Goal: Task Accomplishment & Management: Complete application form

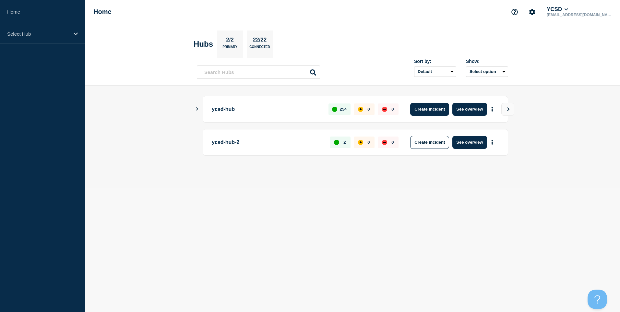
click at [443, 110] on button "Create incident" at bounding box center [429, 109] width 39 height 13
click at [426, 110] on button "Create incident" at bounding box center [429, 109] width 39 height 13
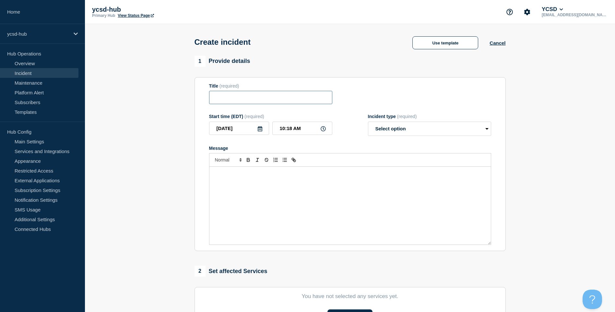
click at [247, 97] on input "Title" at bounding box center [270, 97] width 123 height 13
type input "Aspen Outage"
click at [432, 131] on select "Select option Investigating Identified Monitoring" at bounding box center [429, 129] width 123 height 14
select select "investigating"
click at [368, 123] on select "Select option Investigating Identified Monitoring" at bounding box center [429, 129] width 123 height 14
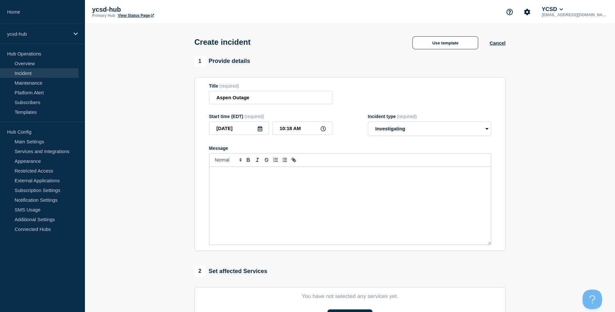
click at [298, 188] on div "Message" at bounding box center [351, 206] width 282 height 78
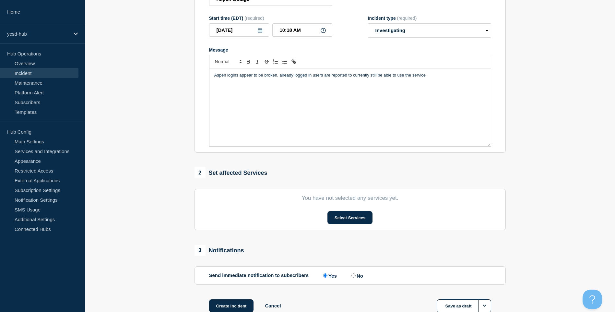
scroll to position [142, 0]
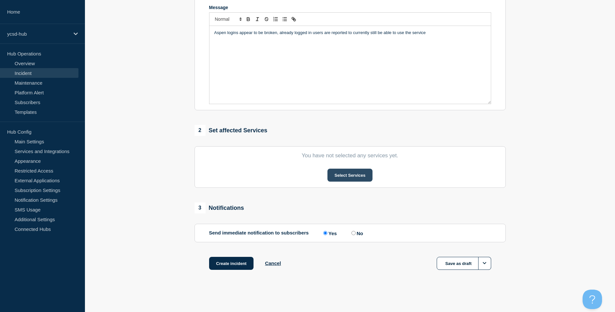
click at [365, 172] on button "Select Services" at bounding box center [350, 175] width 45 height 13
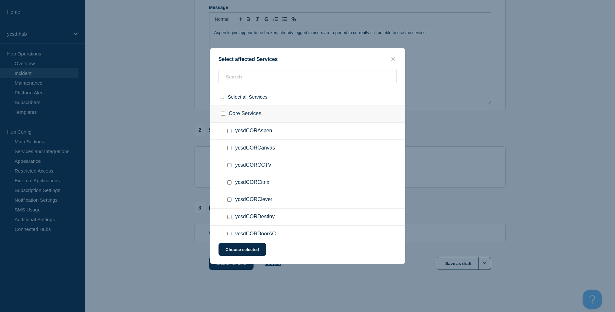
drag, startPoint x: 312, startPoint y: 138, endPoint x: 307, endPoint y: 137, distance: 5.8
click at [307, 134] on ul "ycsdCORAspen" at bounding box center [308, 131] width 195 height 17
click at [257, 127] on ul "ycsdCORAspen" at bounding box center [308, 131] width 195 height 17
drag, startPoint x: 236, startPoint y: 131, endPoint x: 227, endPoint y: 132, distance: 9.4
click at [232, 131] on ul "ycsdCORAspen" at bounding box center [308, 131] width 195 height 17
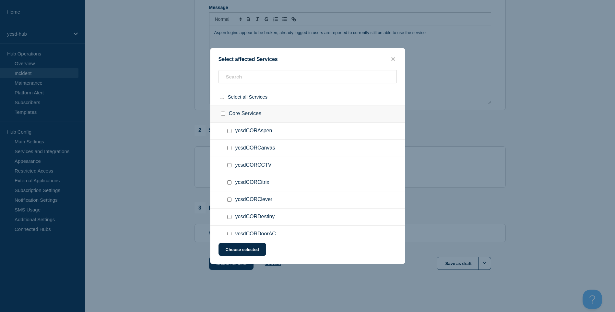
click at [225, 132] on ul "ycsdCORAspen" at bounding box center [308, 131] width 195 height 17
click at [229, 133] on input "ycsdCORAspen checkbox" at bounding box center [229, 131] width 4 height 4
checkbox input "true"
click at [249, 247] on button "Choose selected" at bounding box center [243, 249] width 48 height 13
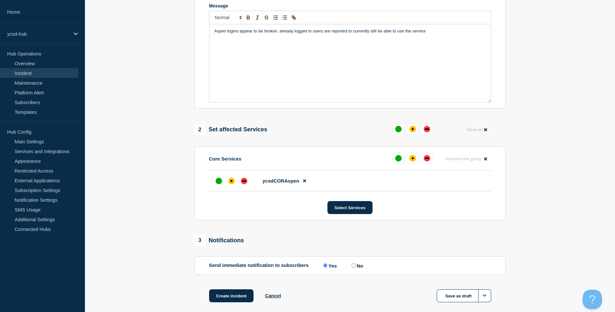
scroll to position [176, 0]
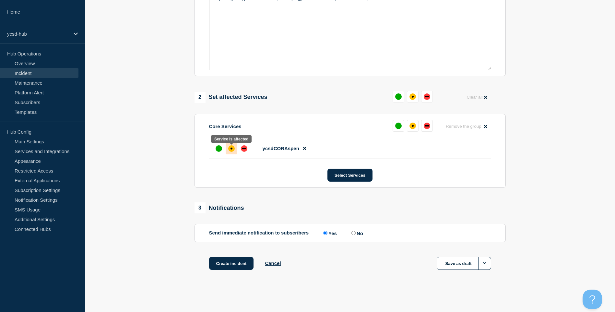
click at [230, 145] on div "affected" at bounding box center [231, 148] width 6 height 6
click at [238, 267] on button "Create incident" at bounding box center [231, 263] width 45 height 13
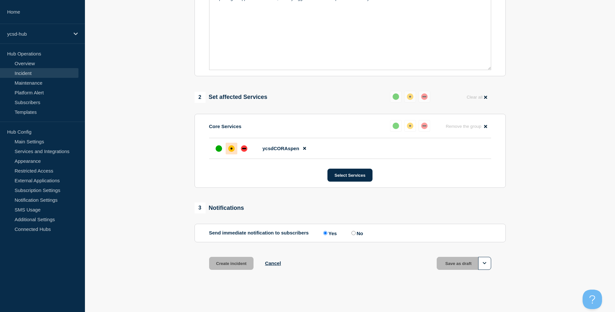
scroll to position [190, 0]
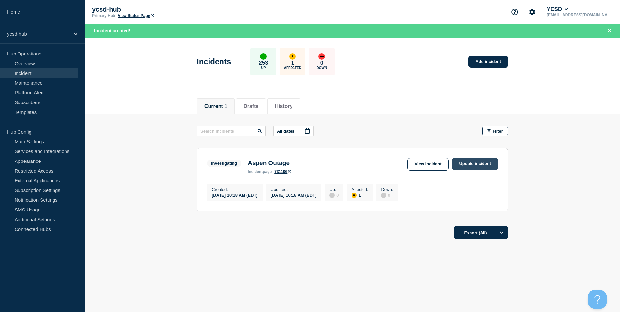
click at [486, 167] on link "Update incident" at bounding box center [475, 164] width 46 height 12
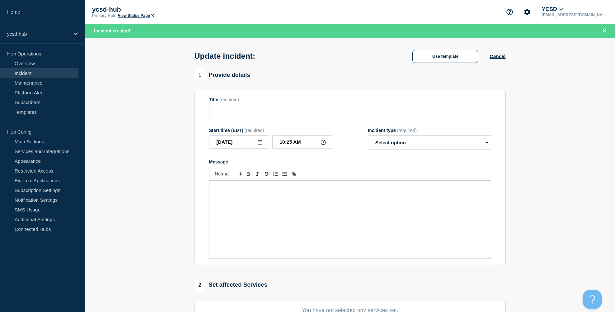
type input "Aspen Outage"
click at [316, 192] on div "Message" at bounding box center [351, 220] width 282 height 78
click at [398, 133] on div "Incident type (required)" at bounding box center [429, 130] width 123 height 5
click at [396, 145] on select "Select option Investigating Identified Monitoring Resolved" at bounding box center [429, 142] width 123 height 14
select select "identified"
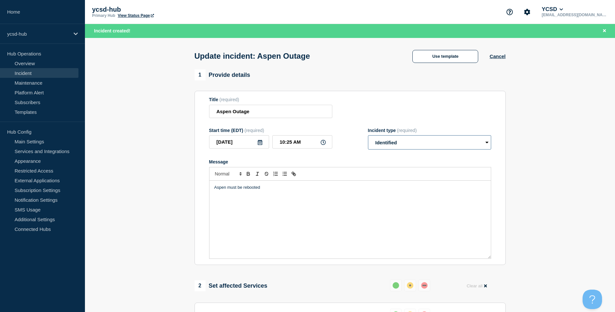
click at [368, 137] on select "Select option Investigating Identified Monitoring Resolved" at bounding box center [429, 142] width 123 height 14
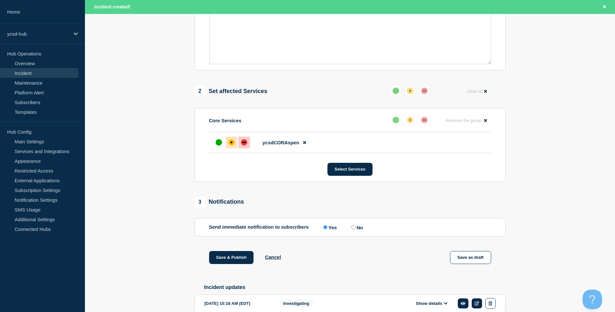
click at [249, 148] on div at bounding box center [244, 143] width 12 height 12
click at [237, 259] on button "Save & Publish" at bounding box center [231, 257] width 45 height 13
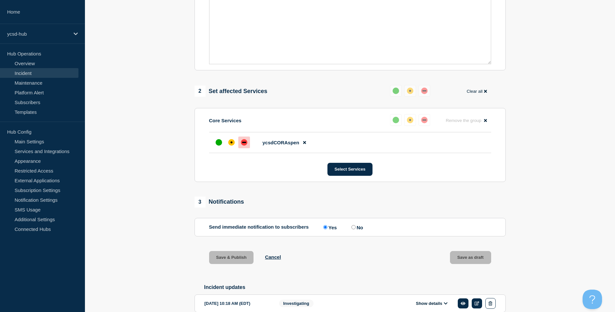
scroll to position [181, 0]
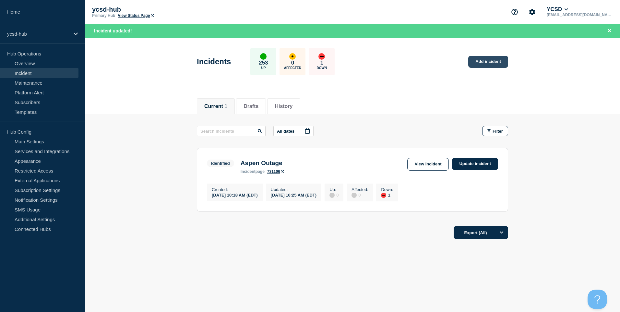
click at [501, 63] on link "Add incident" at bounding box center [488, 62] width 40 height 12
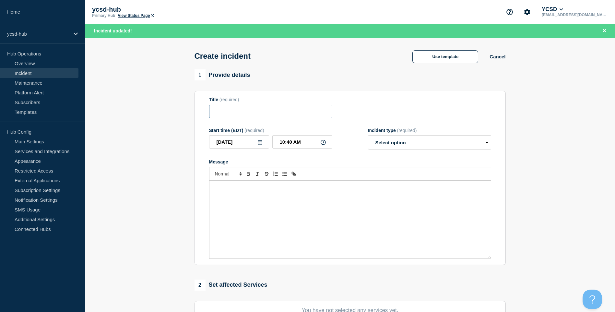
click at [238, 116] on input "Title" at bounding box center [270, 111] width 123 height 13
type input "FinalSite - Ignore Email about Resetting your Password"
click at [306, 190] on p "Message" at bounding box center [350, 188] width 272 height 6
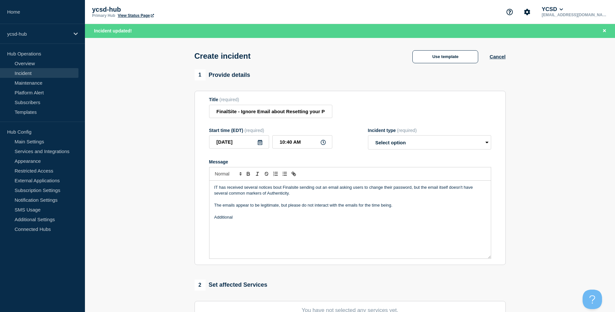
click at [416, 208] on p "The emails appear to be legitimate, but please do not interact with the emails …" at bounding box center [350, 205] width 272 height 6
drag, startPoint x: 424, startPoint y: 136, endPoint x: 430, endPoint y: 143, distance: 8.8
click at [425, 136] on div "Incident type (required) Select option Investigating Identified Monitoring" at bounding box center [429, 139] width 123 height 22
click at [430, 143] on select "Select option Investigating Identified Monitoring" at bounding box center [429, 142] width 123 height 14
select select "identified"
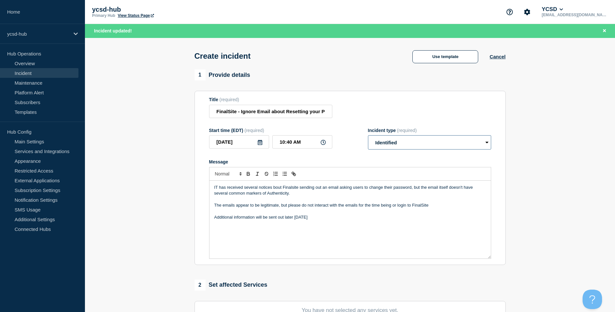
click at [368, 137] on select "Select option Investigating Identified Monitoring" at bounding box center [429, 142] width 123 height 14
click at [375, 211] on p "Message" at bounding box center [350, 211] width 272 height 6
click at [370, 220] on p "Additional information will be sent out later [DATE]" at bounding box center [350, 217] width 272 height 6
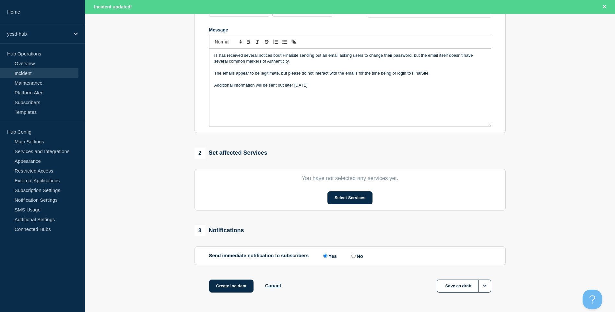
scroll to position [156, 0]
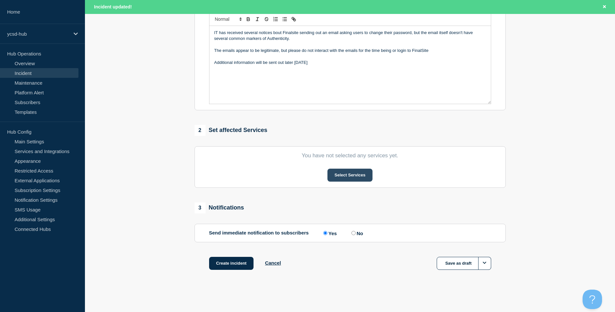
click at [356, 172] on button "Select Services" at bounding box center [350, 175] width 45 height 13
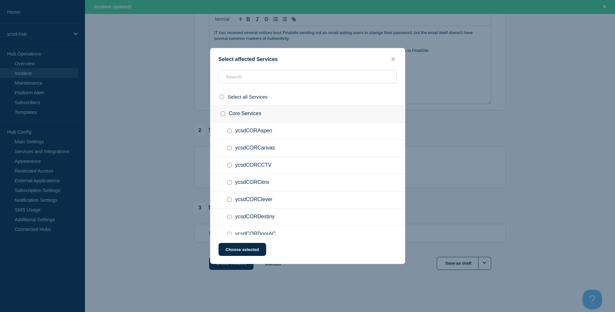
click at [263, 147] on span "ycsdCORCanvas" at bounding box center [255, 148] width 40 height 6
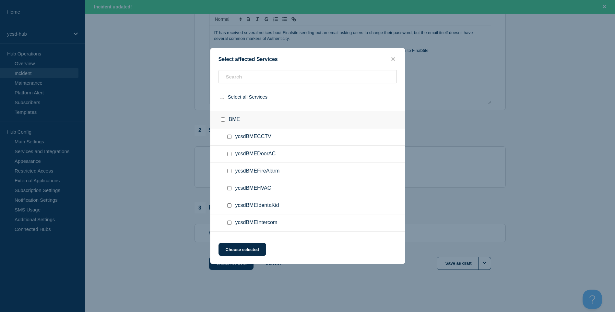
scroll to position [259, 0]
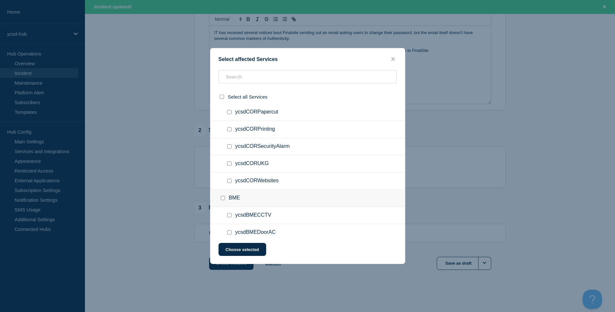
click at [231, 182] on input "ycsdCORWebsites checkbox" at bounding box center [229, 181] width 4 height 4
checkbox input "true"
click at [247, 252] on button "Choose selected" at bounding box center [243, 249] width 48 height 13
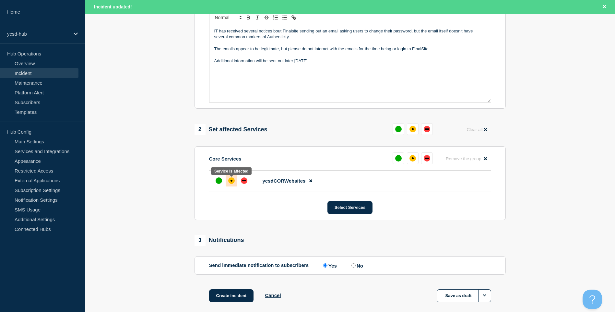
click at [233, 181] on div "affected" at bounding box center [231, 180] width 6 height 6
drag, startPoint x: 240, startPoint y: 185, endPoint x: 240, endPoint y: 223, distance: 38.0
click at [240, 223] on div "1 Provide details Title (required) FinalSite - Ignore Email about Resetting you…" at bounding box center [350, 115] width 319 height 405
drag, startPoint x: 240, startPoint y: 223, endPoint x: 252, endPoint y: 228, distance: 13.3
click at [252, 228] on div "1 Provide details Title (required) FinalSite - Ignore Email about Resetting you…" at bounding box center [350, 115] width 319 height 405
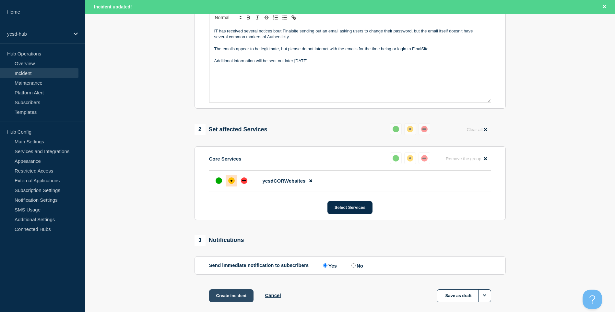
click at [240, 300] on button "Create incident" at bounding box center [231, 295] width 45 height 13
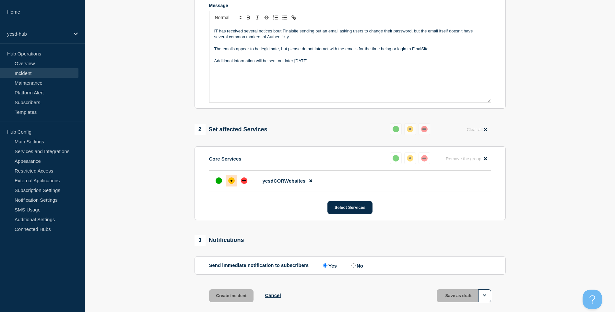
scroll to position [143, 0]
